Goal: Consume media (video, audio): Consume media (video, audio)

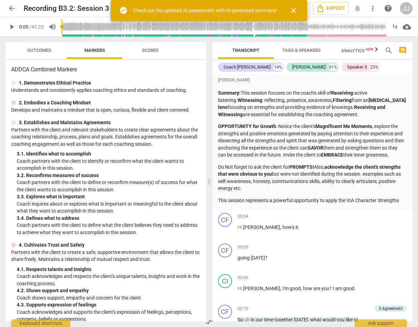
click at [292, 10] on span "close" at bounding box center [293, 10] width 8 height 8
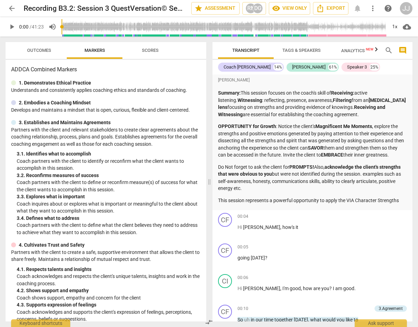
click at [8, 27] on span "play_arrow" at bounding box center [12, 27] width 8 height 8
type input "7"
click at [13, 25] on span "pause" at bounding box center [12, 27] width 8 height 8
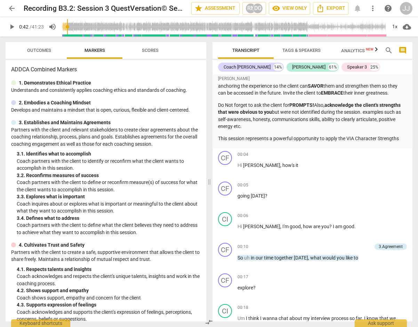
scroll to position [71, 0]
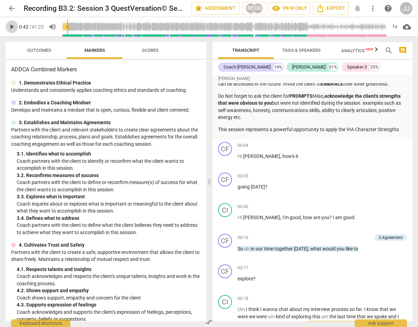
click at [14, 25] on span "play_arrow" at bounding box center [12, 27] width 8 height 8
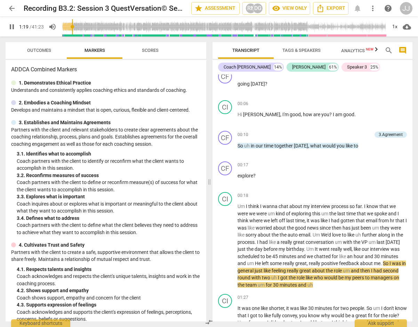
scroll to position [0, 0]
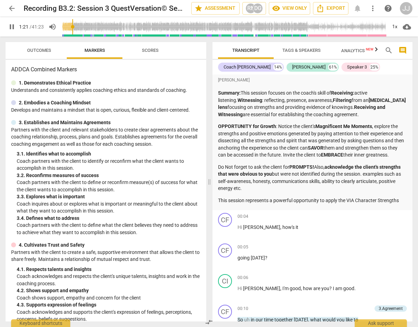
click at [13, 27] on span "pause" at bounding box center [12, 27] width 8 height 8
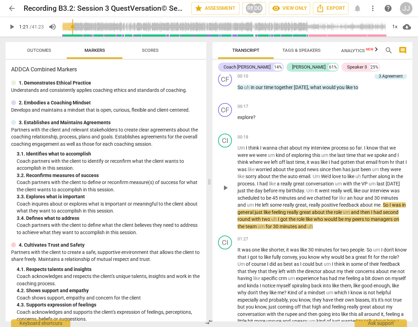
scroll to position [248, 0]
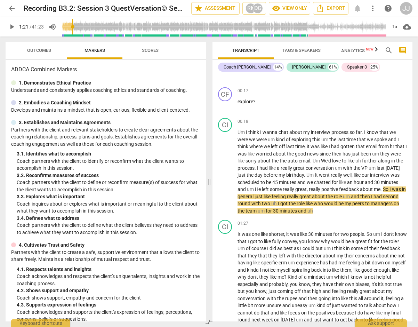
click at [13, 27] on span "play_arrow" at bounding box center [12, 27] width 8 height 8
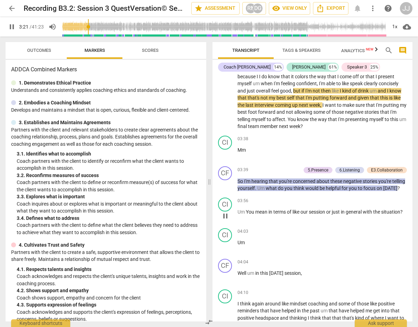
scroll to position [658, 0]
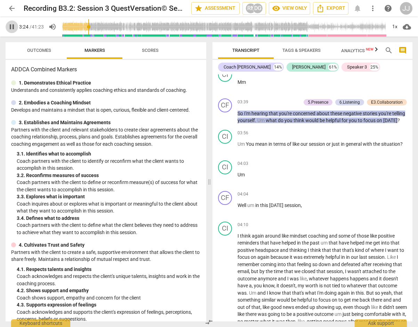
click at [15, 25] on span "pause" at bounding box center [12, 27] width 8 height 8
click at [14, 28] on span "play_arrow" at bounding box center [12, 27] width 8 height 8
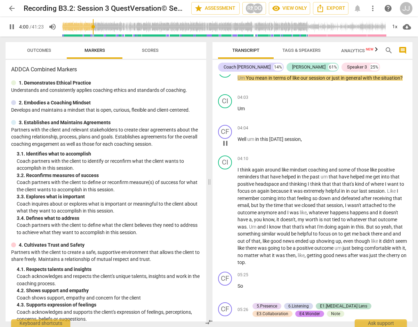
scroll to position [759, 0]
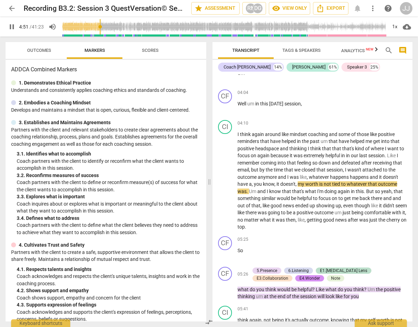
click at [12, 25] on span "pause" at bounding box center [12, 27] width 8 height 8
click at [17, 24] on span "play_arrow" at bounding box center [12, 27] width 13 height 8
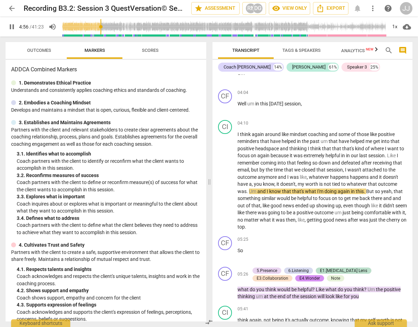
click at [12, 26] on span "pause" at bounding box center [12, 27] width 8 height 8
type input "297"
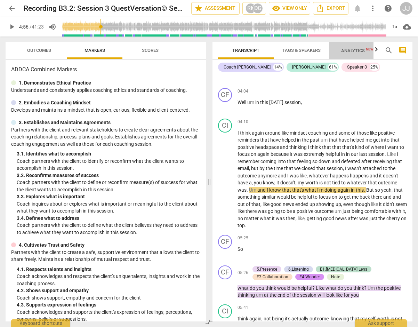
click at [356, 48] on span "Analytics New" at bounding box center [357, 50] width 32 height 5
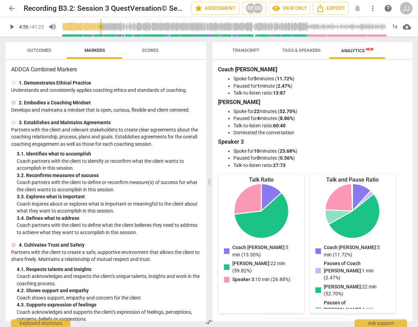
click at [242, 49] on span "Transcript" at bounding box center [245, 50] width 27 height 5
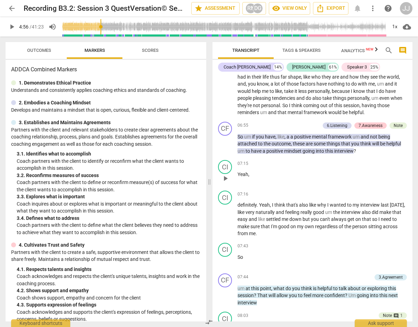
scroll to position [1051, 0]
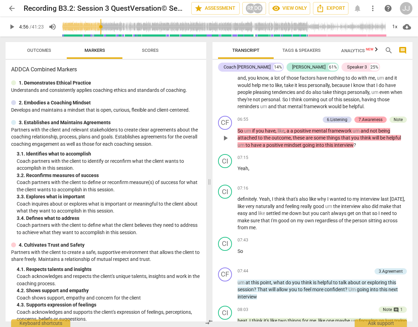
click at [369, 123] on div "7.Awareness" at bounding box center [371, 119] width 24 height 6
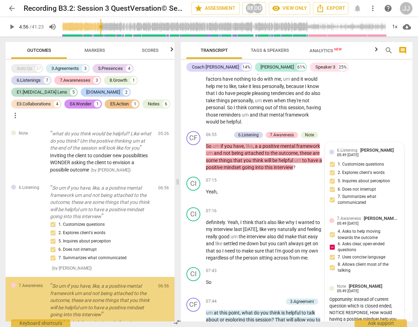
scroll to position [719, 0]
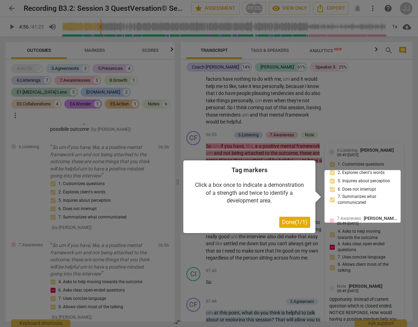
click at [284, 219] on span "Done ( 1 / 1 )" at bounding box center [294, 222] width 25 height 7
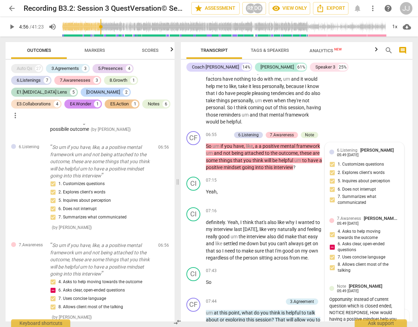
click at [382, 128] on div "CI play_arrow pause 05:41 keyboard_arrow_right think again , not being it's act…" at bounding box center [297, 55] width 232 height 145
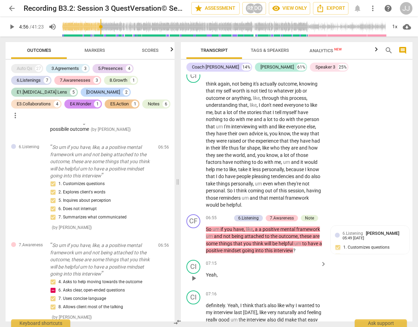
scroll to position [1129, 0]
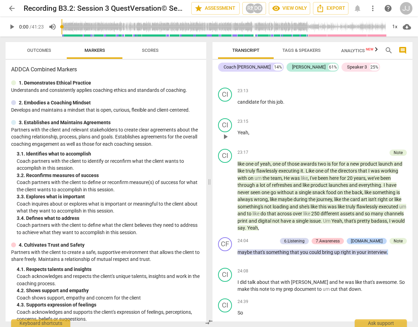
scroll to position [2863, 0]
